Goal: Download file/media

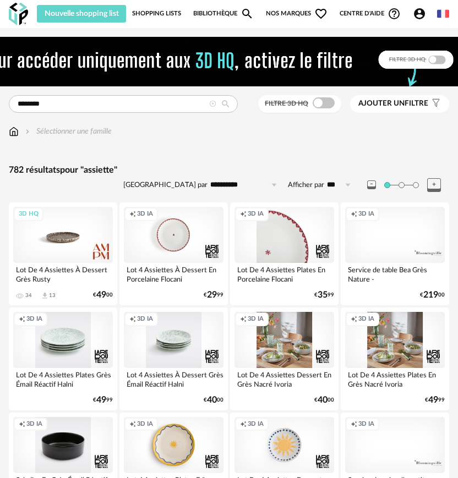
click at [55, 247] on div "3D HQ" at bounding box center [63, 235] width 100 height 56
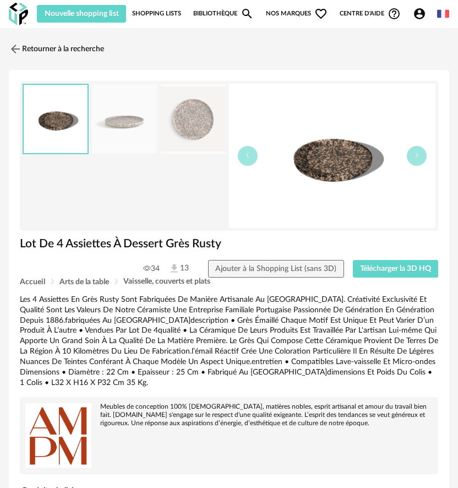
click at [178, 132] on img at bounding box center [193, 119] width 65 height 70
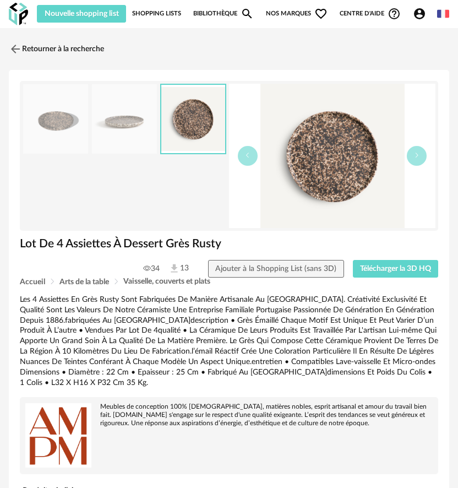
click at [121, 130] on img at bounding box center [124, 119] width 65 height 70
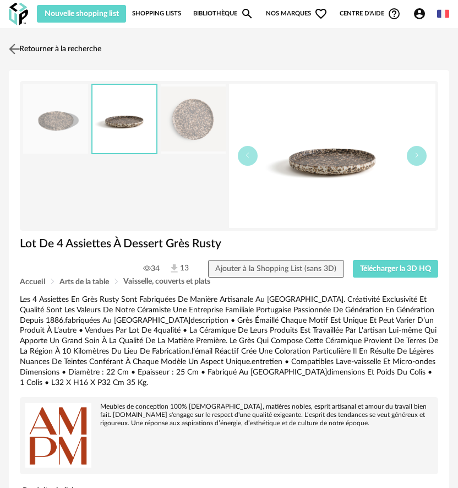
click at [37, 53] on link "Retourner à la recherche" at bounding box center [53, 49] width 95 height 24
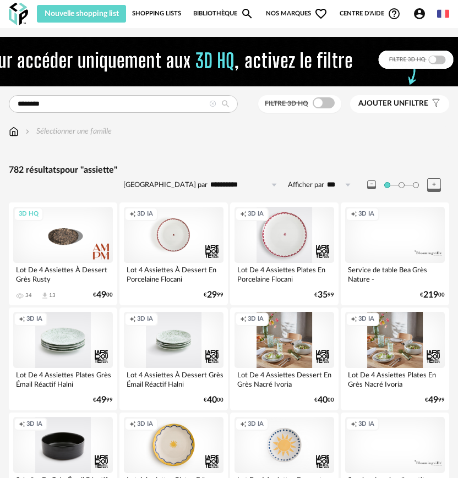
click at [266, 249] on div "Creation icon 3D IA" at bounding box center [284, 235] width 100 height 56
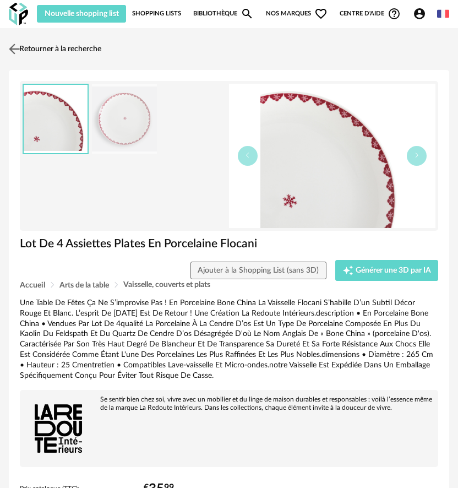
click at [53, 49] on link "Retourner à la recherche" at bounding box center [53, 49] width 95 height 24
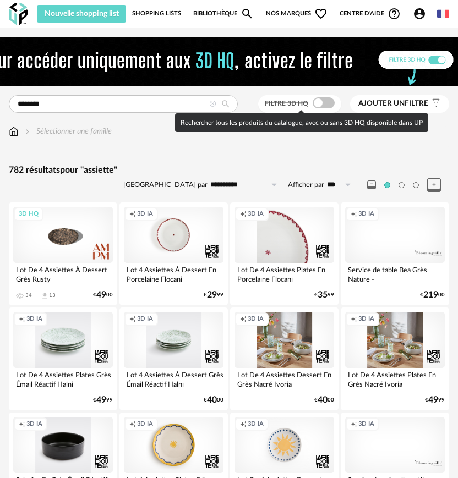
click at [323, 97] on div "Filtre 3D HQ" at bounding box center [299, 104] width 83 height 18
click at [323, 100] on span at bounding box center [324, 102] width 22 height 11
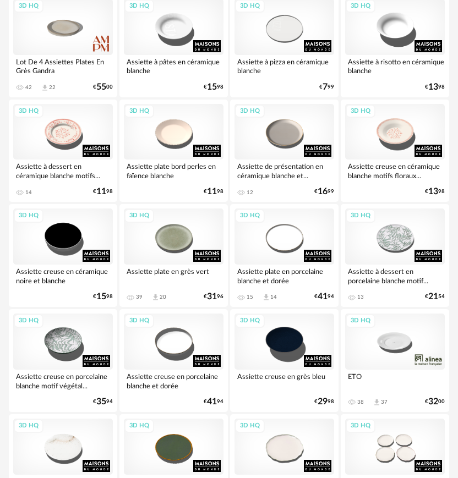
scroll to position [529, 0]
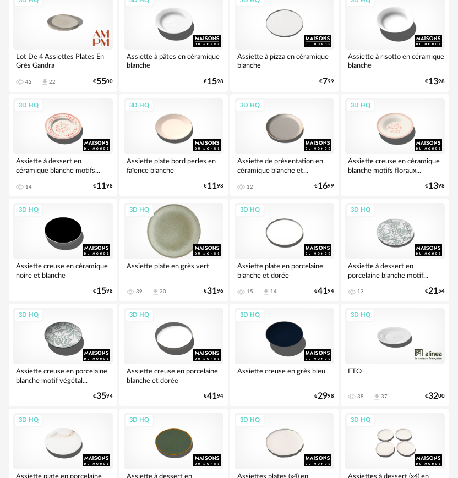
click at [154, 228] on div "3D HQ" at bounding box center [174, 231] width 100 height 56
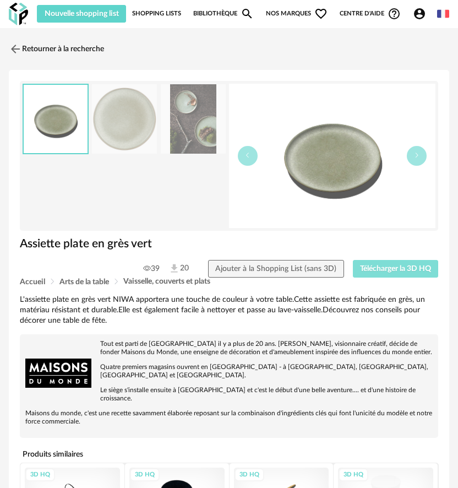
click at [362, 268] on span "Télécharger la 3D HQ" at bounding box center [395, 269] width 71 height 8
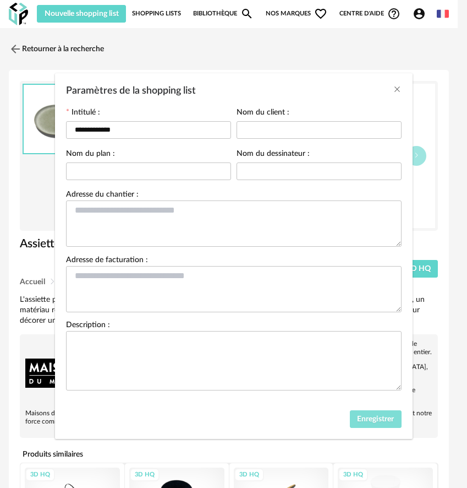
click at [360, 411] on button "Enregistrer" at bounding box center [376, 419] width 52 height 18
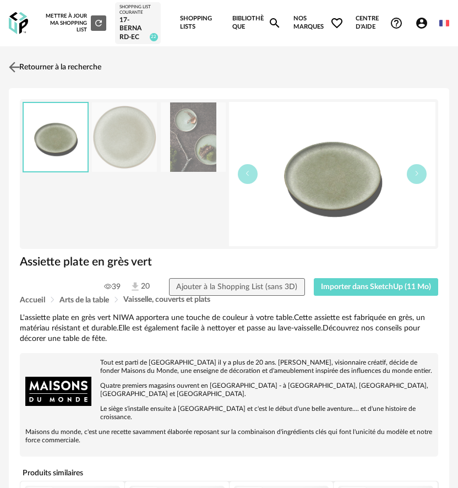
click at [49, 65] on link "Retourner à la recherche" at bounding box center [53, 67] width 95 height 24
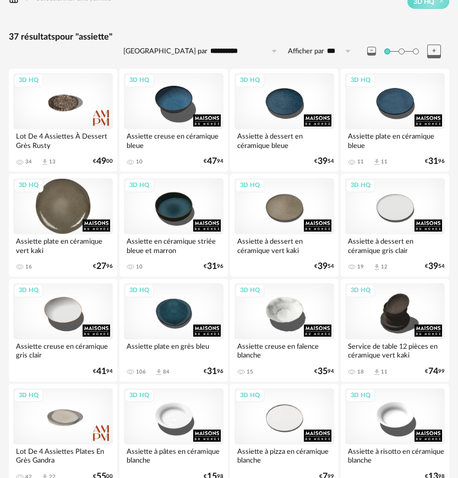
scroll to position [144, 0]
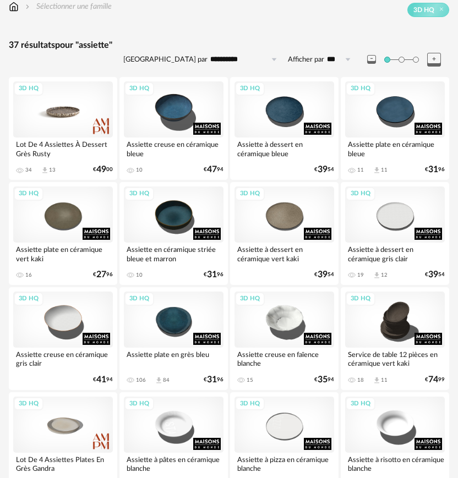
click at [80, 121] on div "3D HQ" at bounding box center [63, 109] width 100 height 56
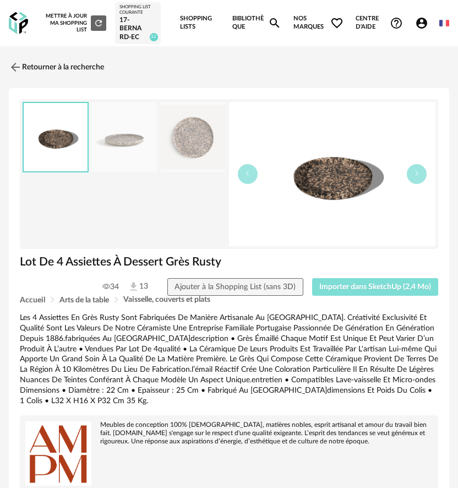
click at [344, 284] on span "Importer dans SketchUp (2,4 Mo)" at bounding box center [375, 287] width 112 height 8
click at [66, 66] on link "Retourner à la recherche" at bounding box center [53, 67] width 95 height 24
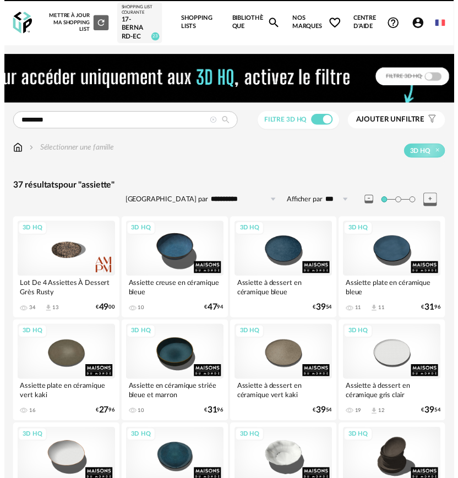
scroll to position [144, 0]
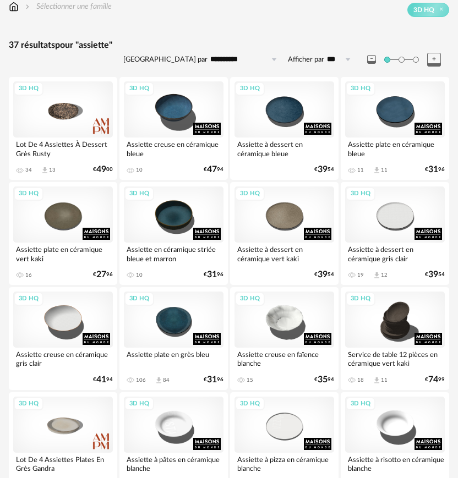
click at [42, 45] on div "37 résultats pour "assiette"" at bounding box center [229, 46] width 440 height 12
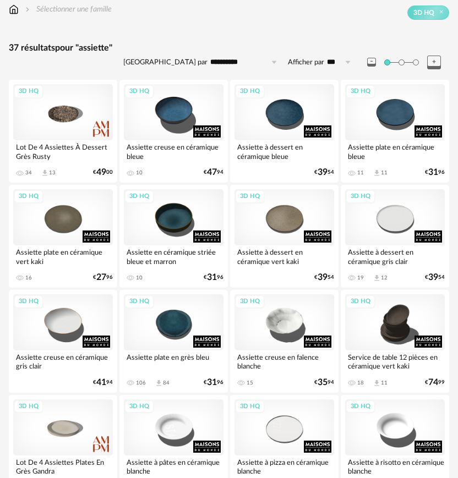
scroll to position [0, 0]
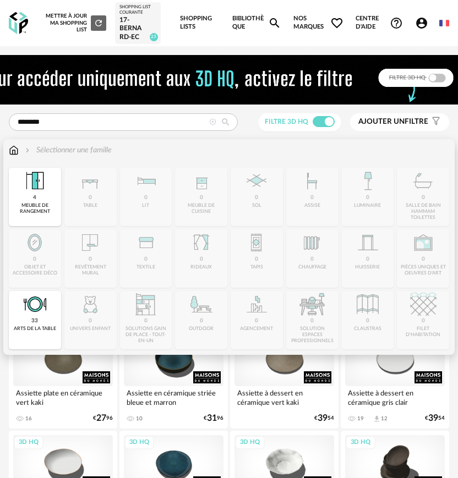
click at [12, 148] on img at bounding box center [14, 150] width 10 height 11
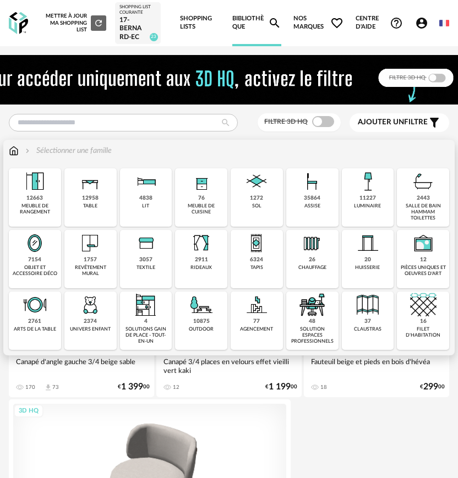
click at [27, 265] on div "objet et accessoire déco" at bounding box center [35, 271] width 46 height 13
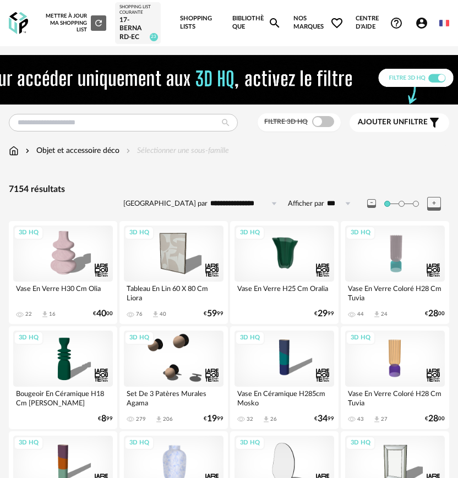
click at [326, 128] on div "Filtre 3D HQ" at bounding box center [299, 122] width 83 height 18
click at [319, 121] on span at bounding box center [323, 121] width 22 height 11
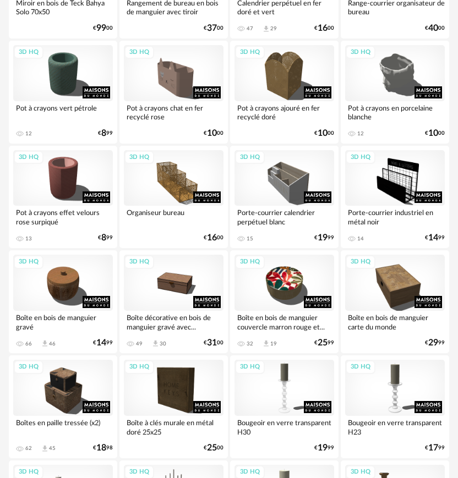
scroll to position [1046, 0]
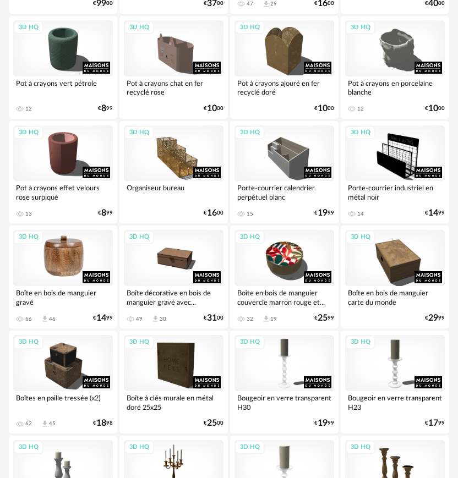
click at [68, 267] on div "3D HQ" at bounding box center [63, 258] width 100 height 56
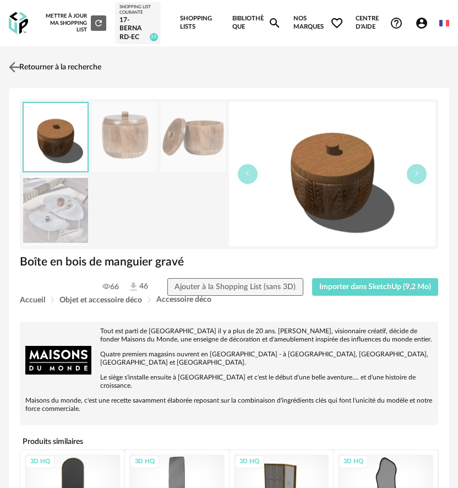
click at [67, 79] on link "Retourner à la recherche" at bounding box center [53, 67] width 95 height 24
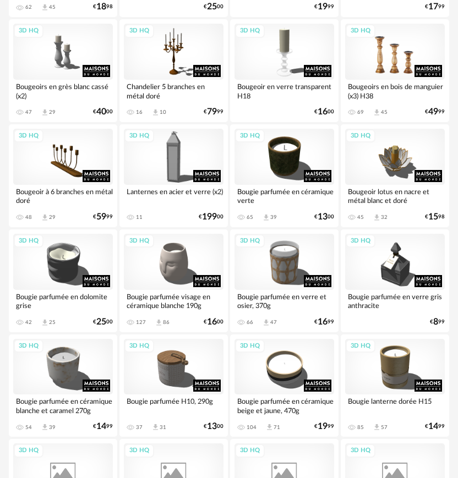
scroll to position [1486, 0]
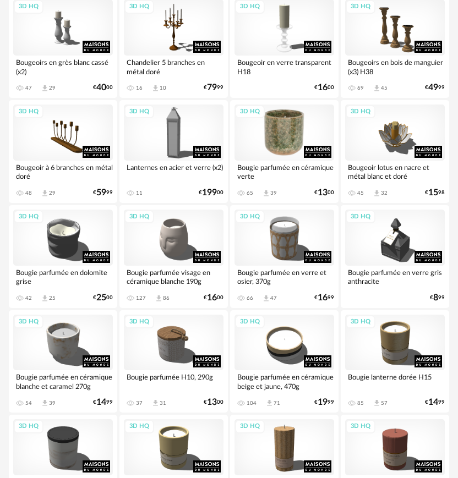
click at [281, 132] on div "3D HQ" at bounding box center [284, 133] width 100 height 56
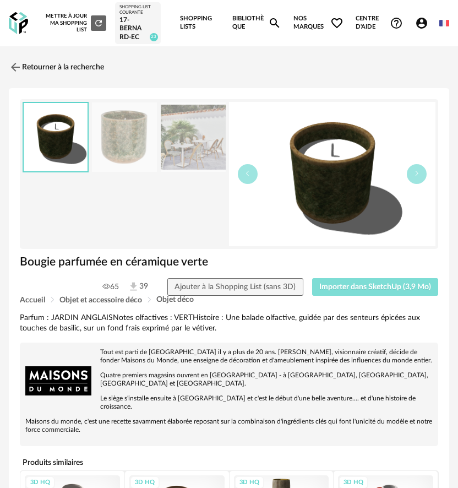
click at [326, 290] on span "Importer dans SketchUp (3,9 Mo)" at bounding box center [375, 287] width 112 height 8
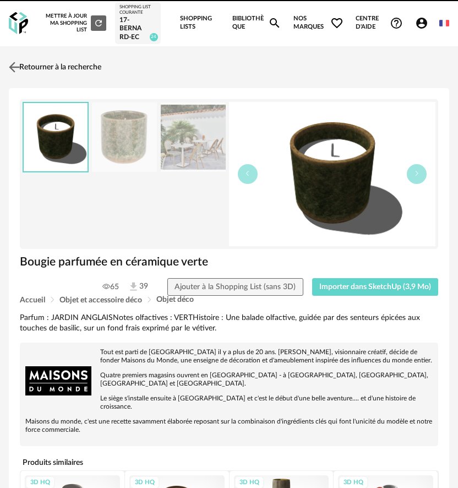
click at [65, 66] on link "Retourner à la recherche" at bounding box center [53, 67] width 95 height 24
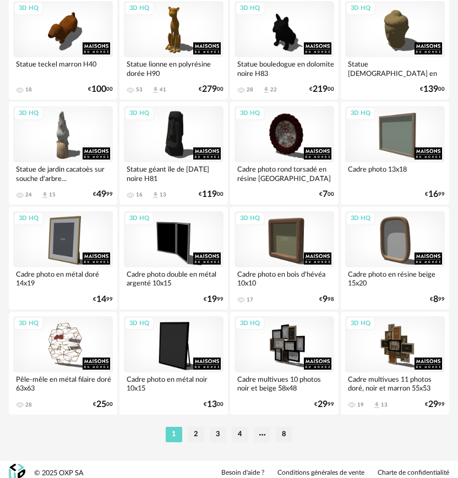
scroll to position [2437, 0]
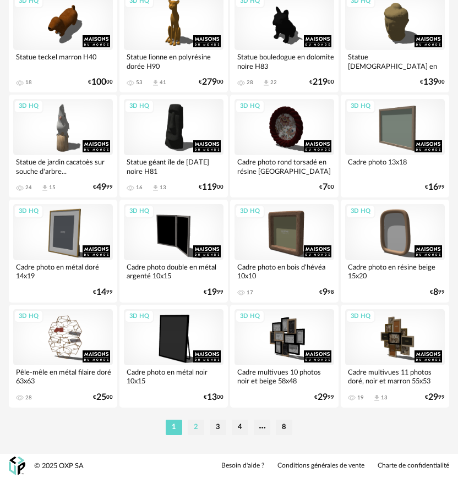
click at [199, 434] on li "2" at bounding box center [196, 427] width 17 height 15
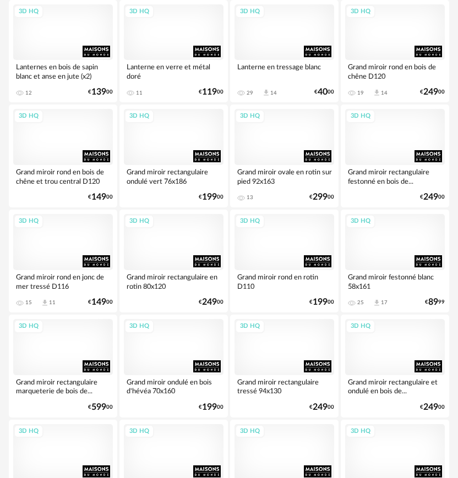
scroll to position [2422, 0]
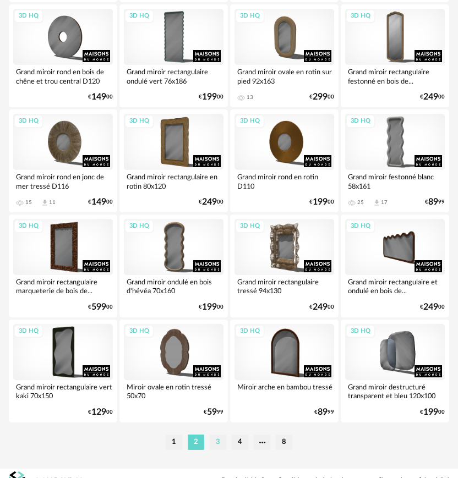
click at [220, 441] on li "3" at bounding box center [218, 442] width 17 height 15
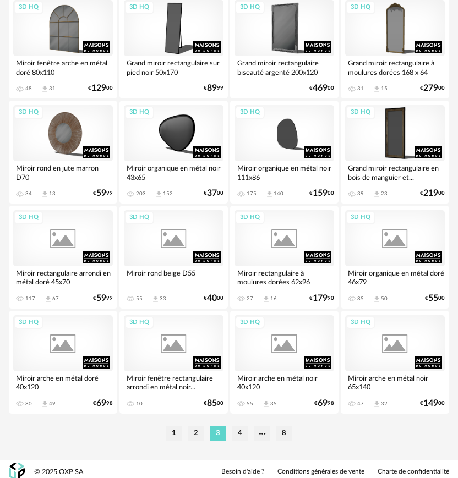
scroll to position [2437, 0]
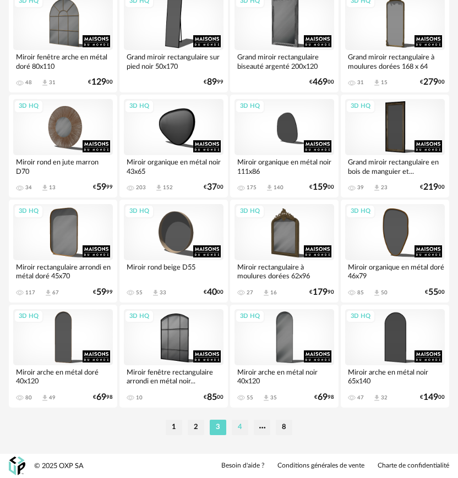
click at [239, 425] on li "4" at bounding box center [240, 427] width 17 height 15
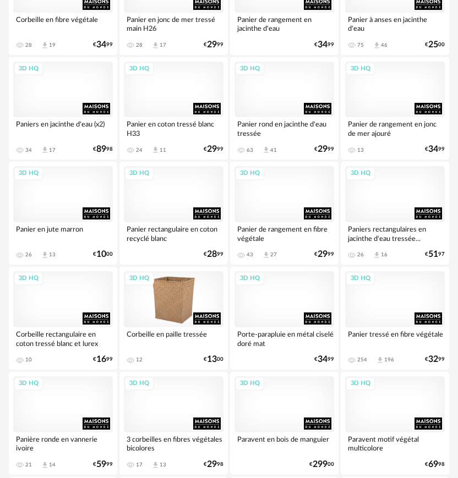
scroll to position [2437, 0]
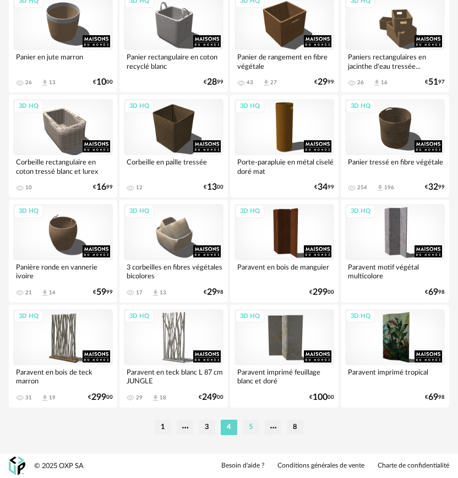
click at [253, 426] on li "5" at bounding box center [251, 427] width 17 height 15
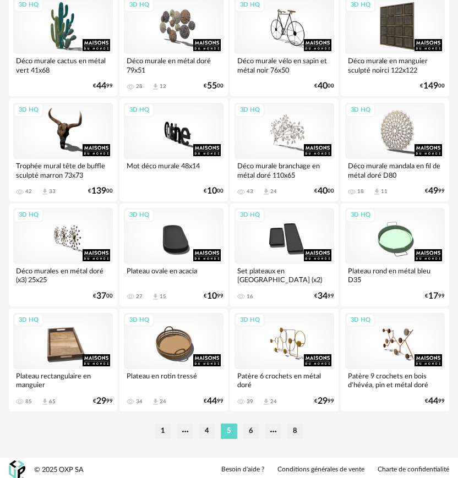
scroll to position [2437, 0]
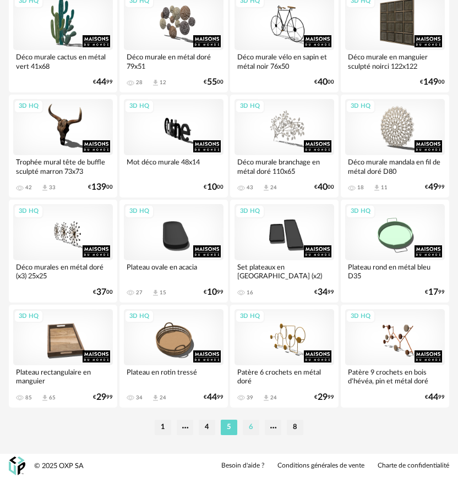
click at [245, 423] on li "6" at bounding box center [251, 427] width 17 height 15
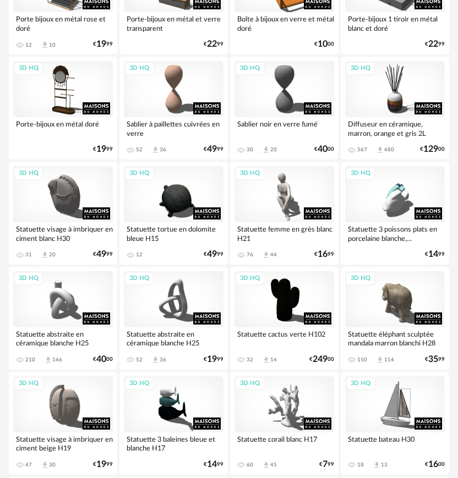
scroll to position [716, 0]
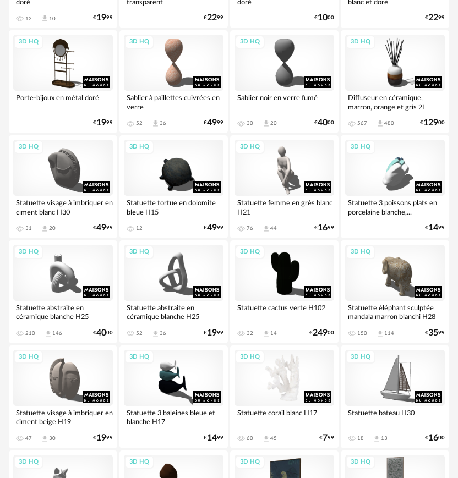
click at [298, 378] on div "3D HQ" at bounding box center [284, 378] width 100 height 56
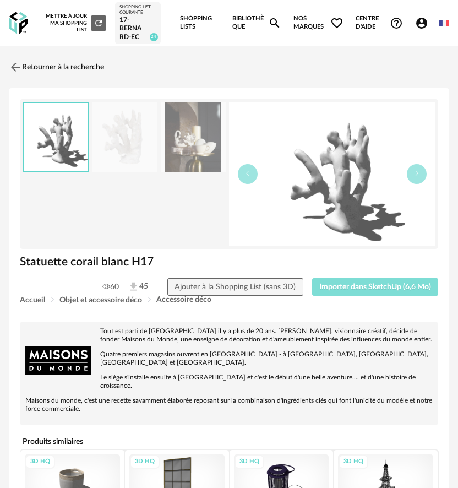
click at [380, 291] on button "Importer dans SketchUp (6,6 Mo)" at bounding box center [375, 287] width 127 height 18
click at [52, 59] on link "Retourner à la recherche" at bounding box center [53, 67] width 95 height 24
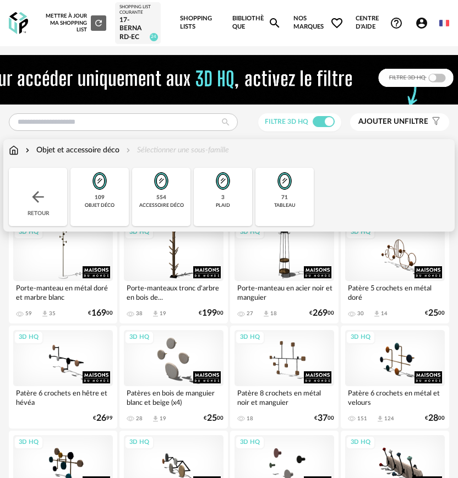
click at [31, 150] on img at bounding box center [27, 150] width 9 height 11
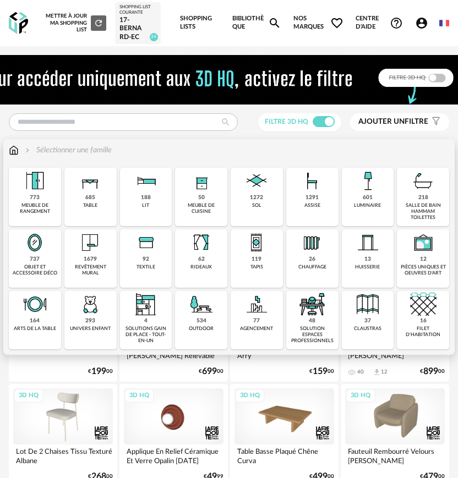
click at [332, 190] on div "1291 assise" at bounding box center [312, 197] width 52 height 58
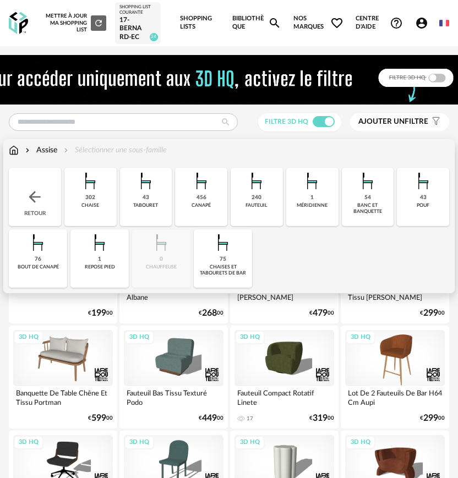
click at [154, 203] on div "tabouret" at bounding box center [145, 206] width 25 height 6
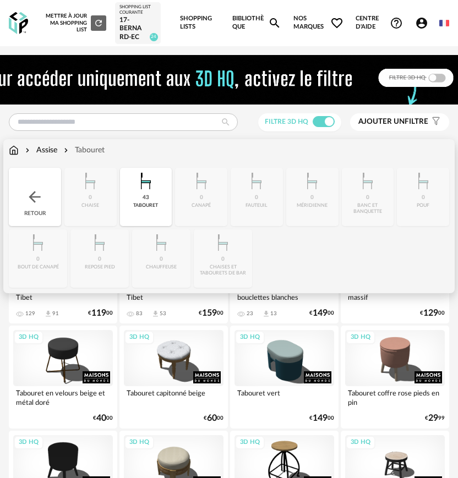
click at [229, 256] on div "Close icon Retour 0 chaise 43 tabouret 0 canapé 0 fauteuil 0 méridienne 0 banc …" at bounding box center [229, 228] width 440 height 120
click at [44, 207] on div "Retour" at bounding box center [35, 197] width 52 height 58
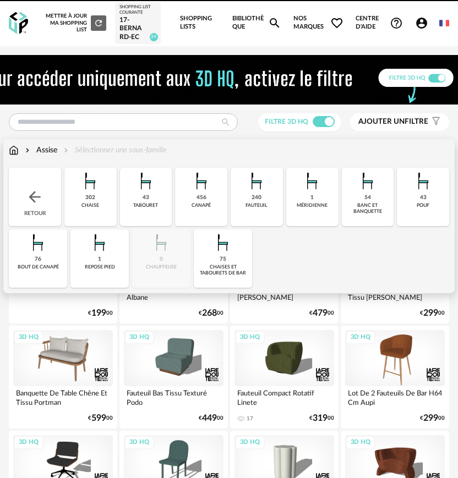
click at [237, 269] on div "chaises et tabourets de bar" at bounding box center [223, 270] width 52 height 13
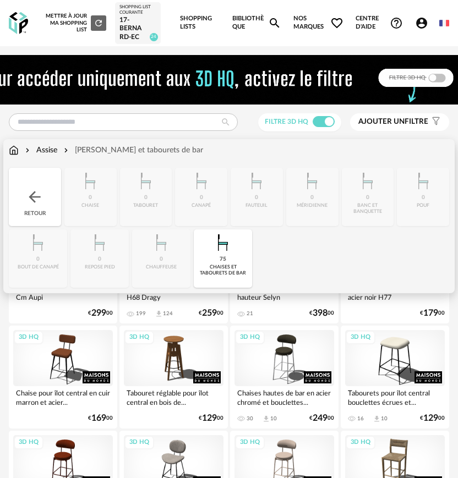
click at [51, 154] on div "Assise" at bounding box center [40, 150] width 34 height 11
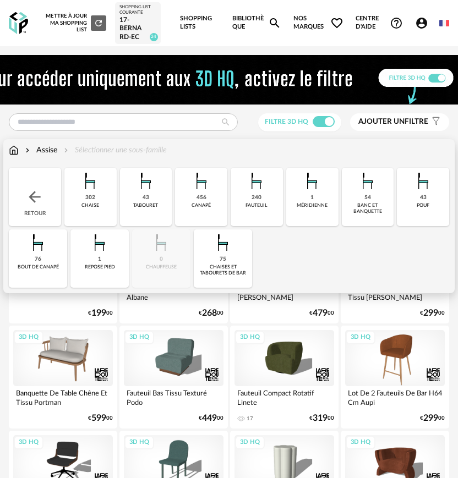
click at [137, 182] on img at bounding box center [146, 181] width 26 height 26
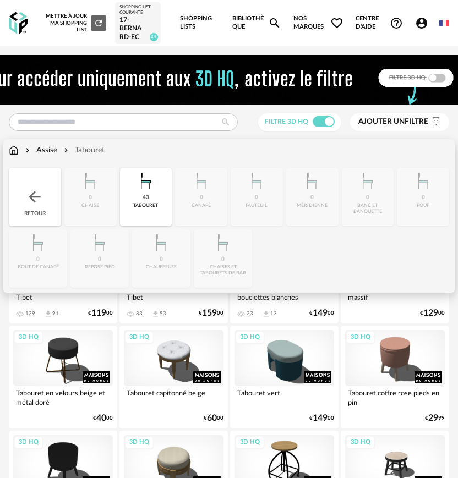
click at [45, 147] on div "Assise" at bounding box center [40, 150] width 34 height 11
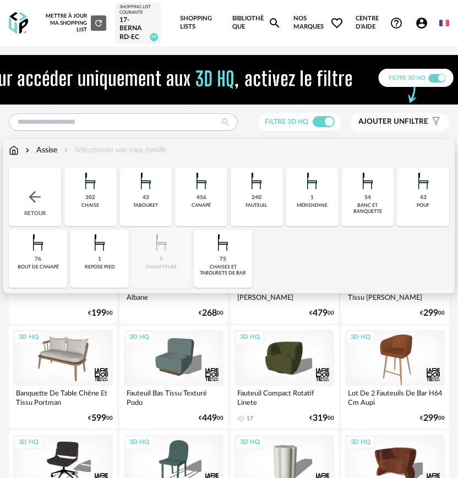
click at [233, 244] on img at bounding box center [223, 243] width 26 height 26
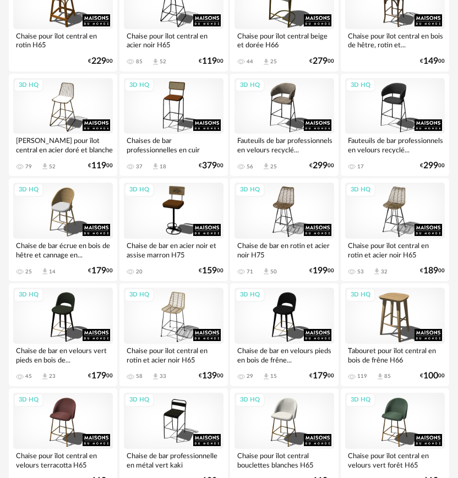
scroll to position [1101, 0]
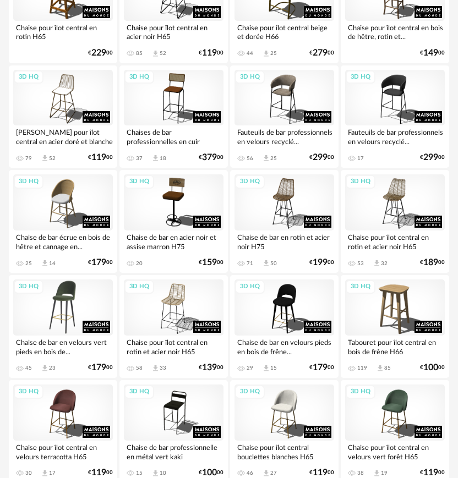
click at [40, 300] on div "3D HQ" at bounding box center [63, 308] width 100 height 56
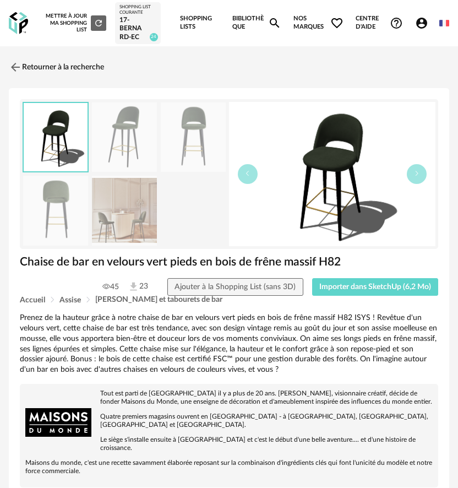
click at [154, 140] on img at bounding box center [124, 137] width 65 height 70
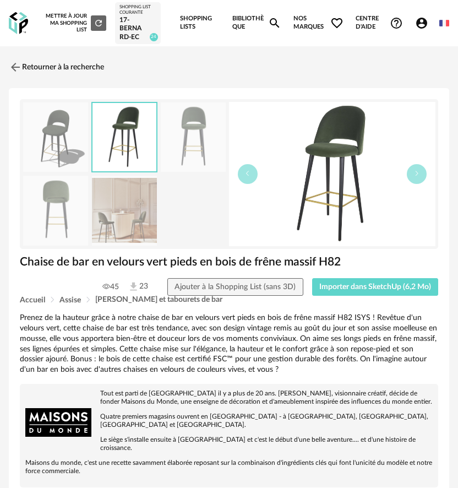
click at [181, 140] on img at bounding box center [193, 137] width 65 height 70
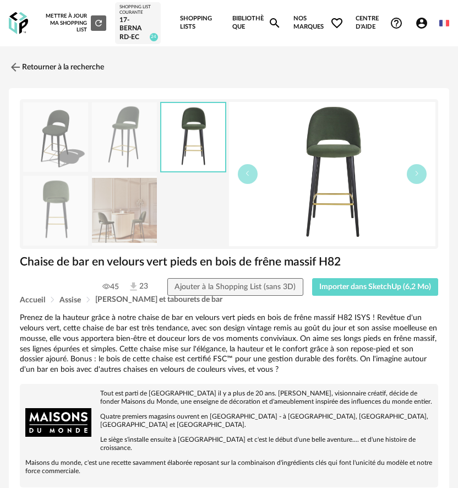
click at [131, 231] on img at bounding box center [124, 211] width 65 height 70
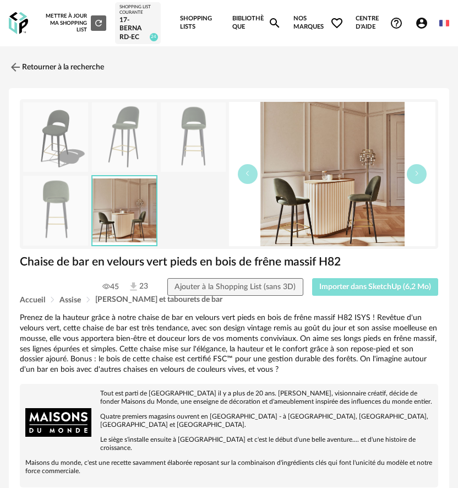
click at [354, 288] on span "Importer dans SketchUp (6,2 Mo)" at bounding box center [375, 287] width 112 height 8
click at [78, 72] on link "Retourner à la recherche" at bounding box center [53, 67] width 95 height 24
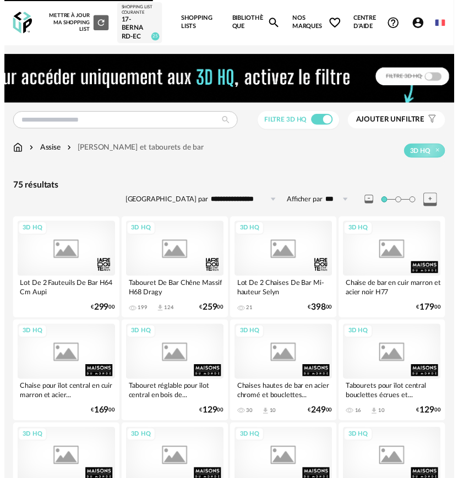
scroll to position [1101, 0]
